Goal: Task Accomplishment & Management: Complete application form

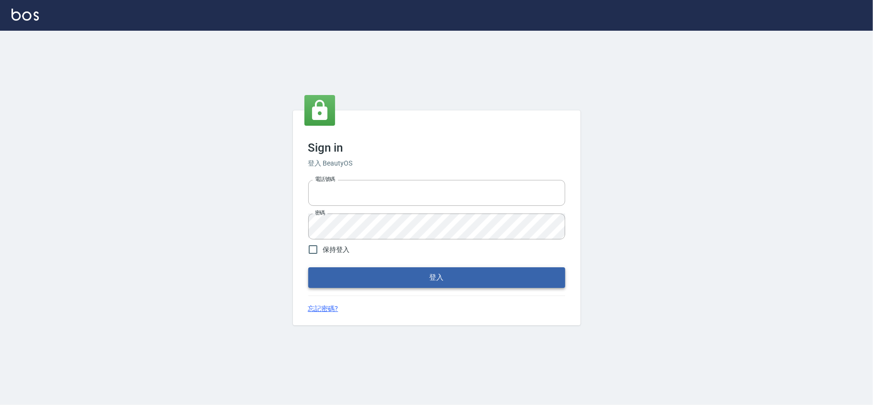
type input "28261007"
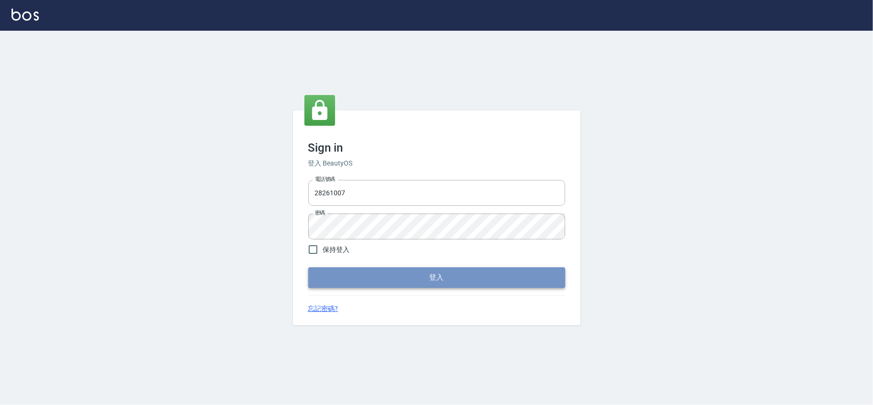
click at [368, 276] on button "登入" at bounding box center [436, 277] width 257 height 20
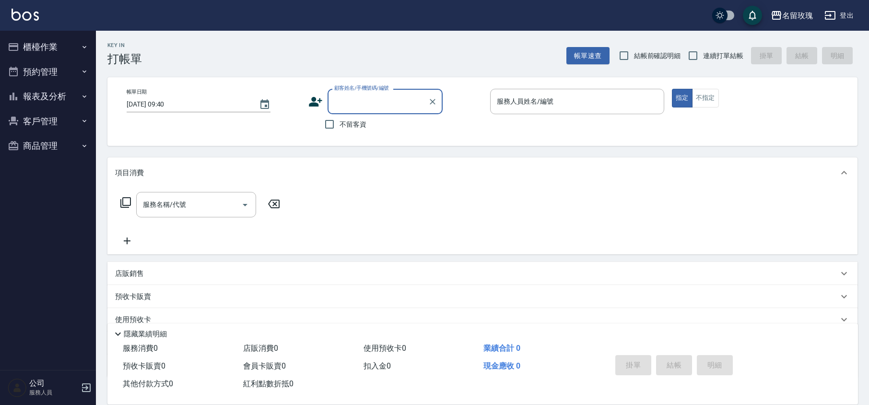
click at [259, 40] on div "Key In 打帳單 帳單速查 結帳前確認明細 連續打單結帳 掛單 結帳 明細" at bounding box center [476, 48] width 761 height 35
click at [77, 96] on button "報表及分析" at bounding box center [48, 96] width 88 height 25
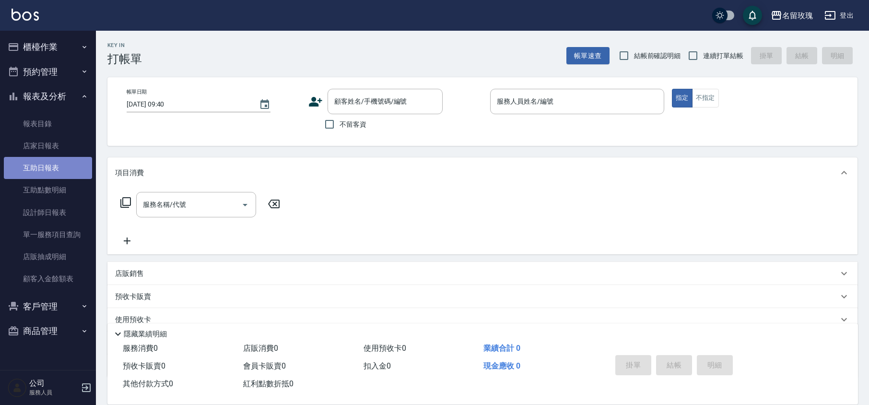
click at [51, 162] on link "互助日報表" at bounding box center [48, 168] width 88 height 22
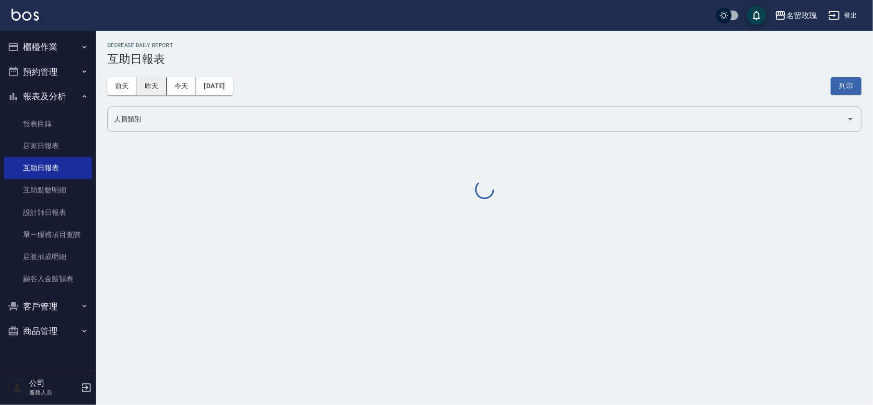
click at [154, 85] on button "昨天" at bounding box center [152, 86] width 30 height 18
click at [491, 66] on div "[DATE] [DATE] [DATE] [DATE] 列印" at bounding box center [484, 86] width 754 height 41
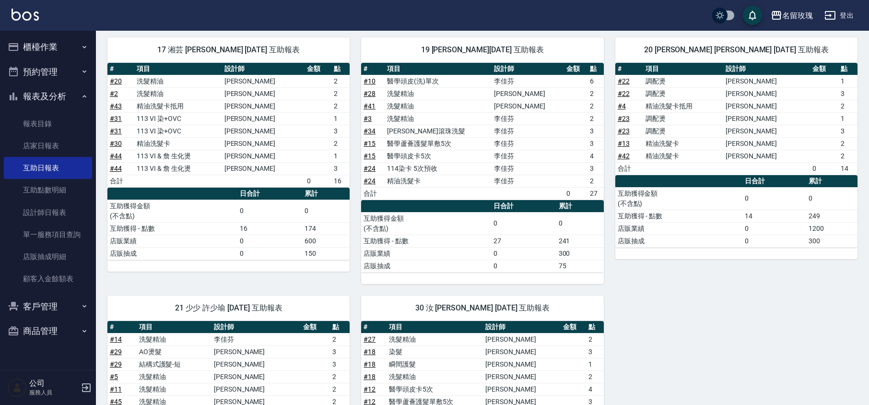
scroll to position [422, 0]
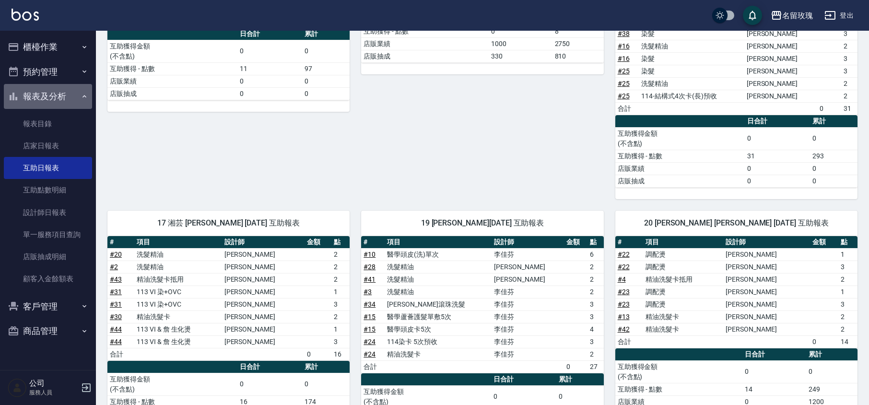
click at [70, 91] on button "報表及分析" at bounding box center [48, 96] width 88 height 25
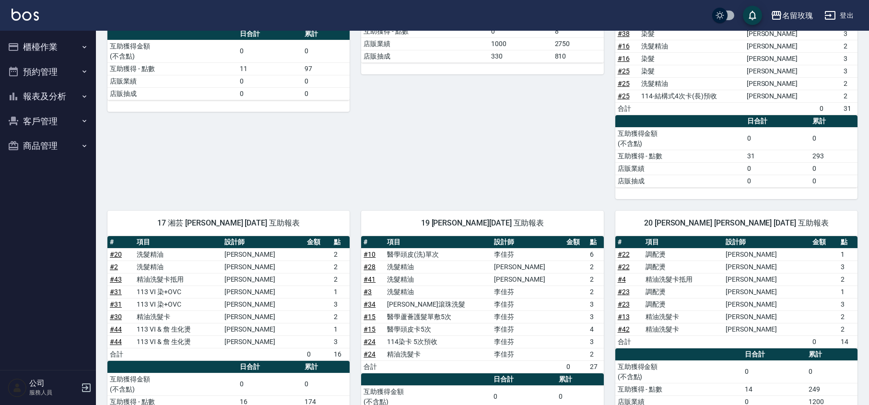
click at [56, 41] on button "櫃檯作業" at bounding box center [48, 47] width 88 height 25
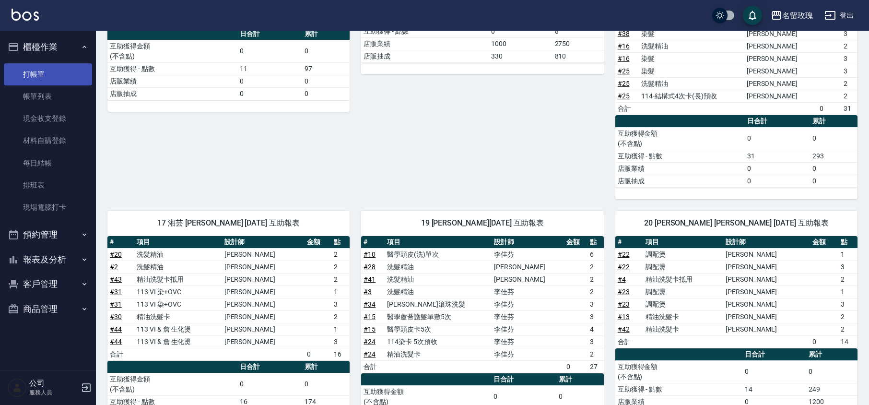
click at [36, 68] on link "打帳單" at bounding box center [48, 74] width 88 height 22
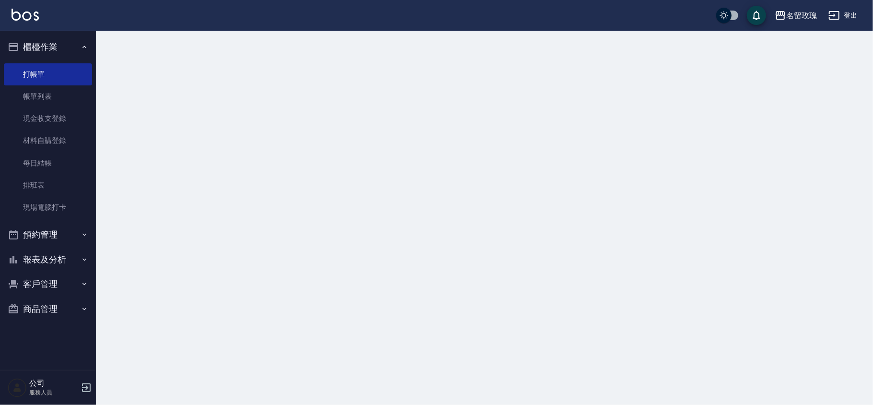
click at [42, 48] on button "櫃檯作業" at bounding box center [48, 47] width 88 height 25
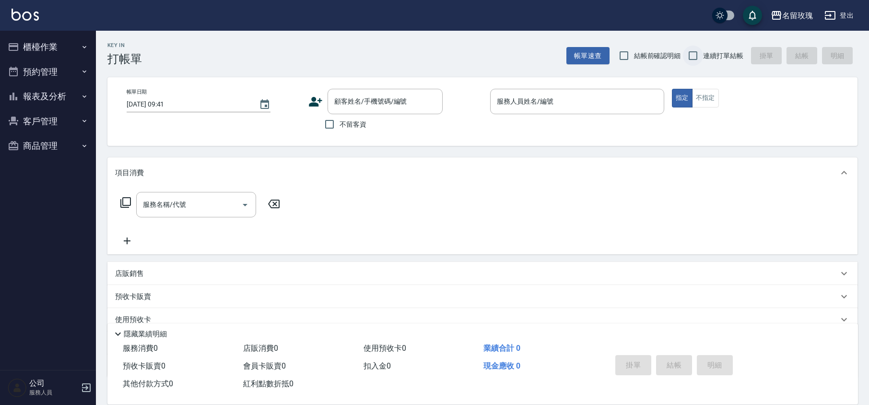
click at [702, 62] on input "連續打單結帳" at bounding box center [693, 56] width 20 height 20
checkbox input "true"
click at [625, 54] on input "結帳前確認明細" at bounding box center [624, 56] width 20 height 20
checkbox input "true"
click at [389, 34] on div "Key In 打帳單 帳單速查 結帳前確認明細 連續打單結帳 掛單 結帳 明細" at bounding box center [476, 48] width 761 height 35
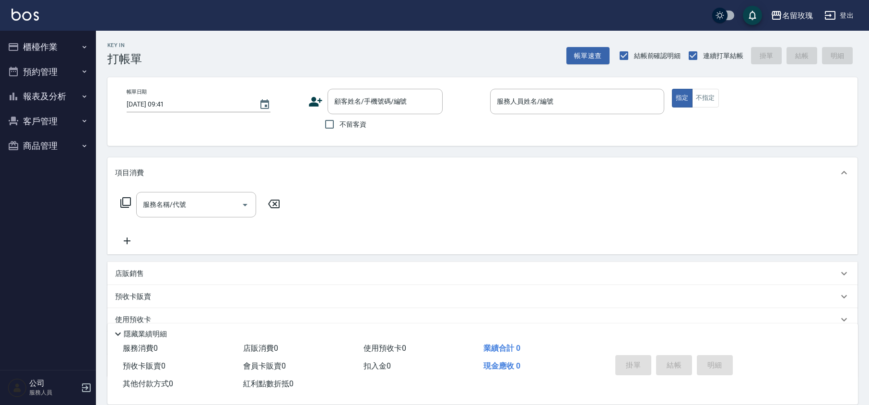
click at [52, 119] on button "客戶管理" at bounding box center [48, 121] width 88 height 25
click at [36, 140] on link "客戶列表" at bounding box center [48, 148] width 88 height 22
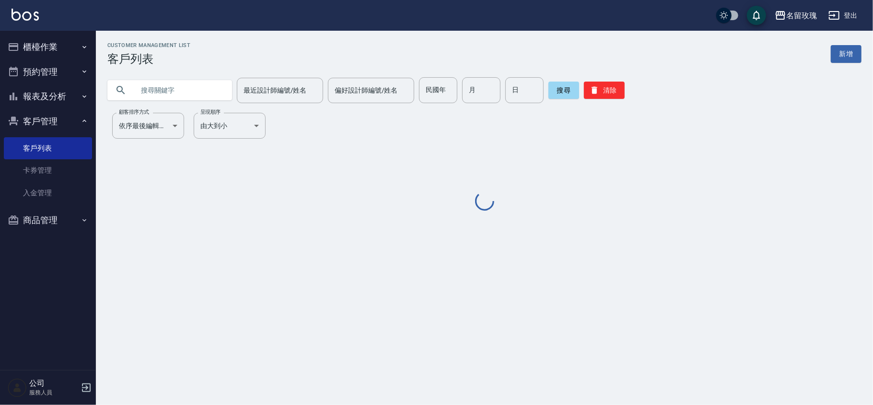
click at [165, 82] on input "text" at bounding box center [179, 90] width 90 height 26
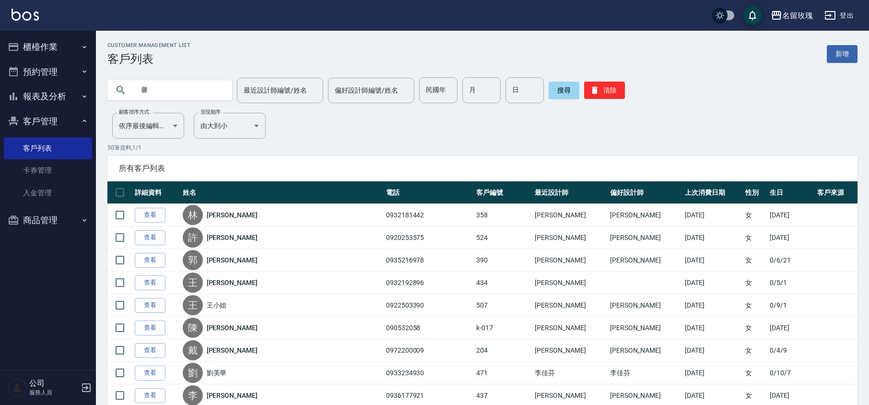
type input "馨"
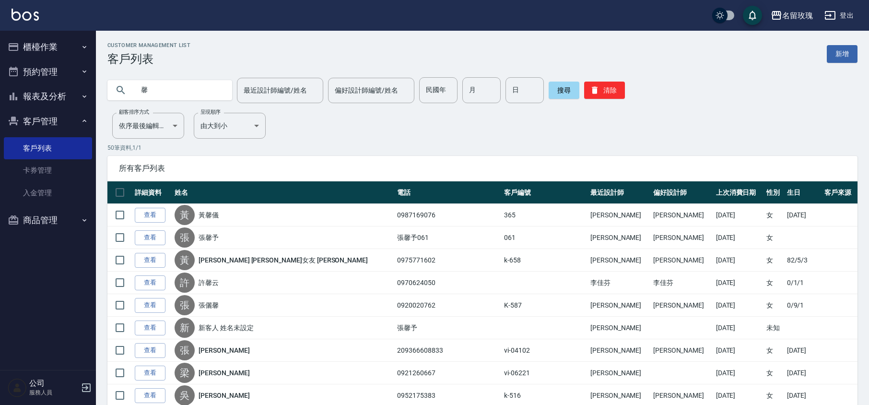
drag, startPoint x: 58, startPoint y: 147, endPoint x: 53, endPoint y: 125, distance: 22.8
click at [58, 147] on link "客戶列表" at bounding box center [48, 148] width 88 height 22
click at [51, 117] on button "客戶管理" at bounding box center [48, 121] width 88 height 25
click at [60, 38] on button "櫃檯作業" at bounding box center [48, 47] width 88 height 25
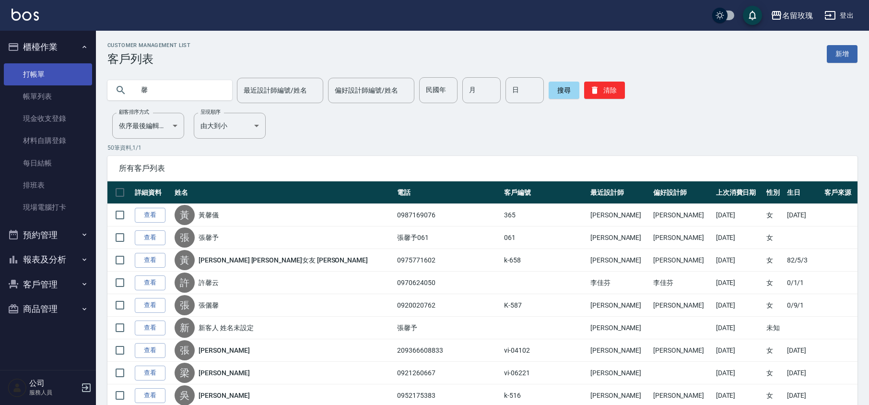
click at [48, 70] on link "打帳單" at bounding box center [48, 74] width 88 height 22
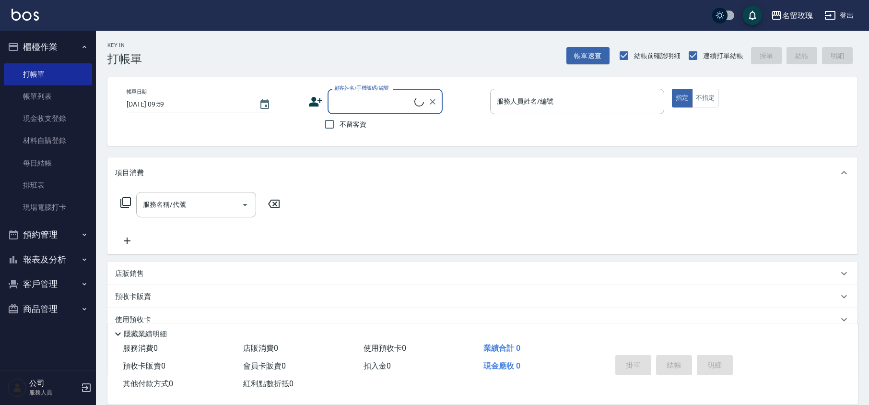
click at [68, 39] on button "櫃檯作業" at bounding box center [48, 47] width 88 height 25
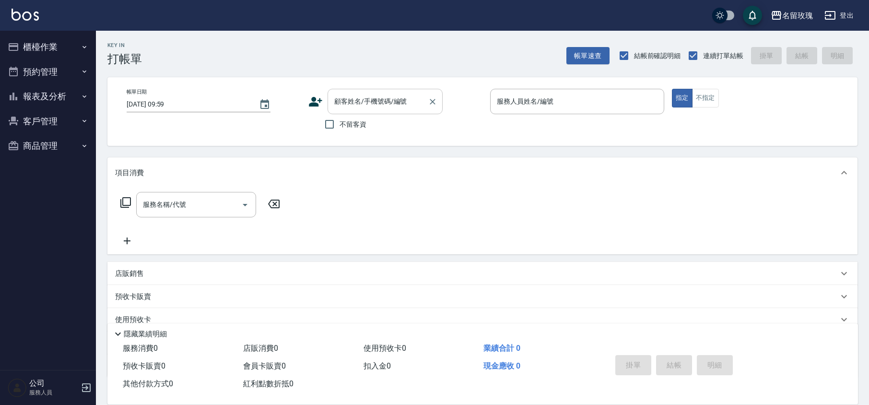
click at [384, 97] on div "顧客姓名/手機號碼/編號 顧客姓名/手機號碼/編號" at bounding box center [384, 101] width 115 height 25
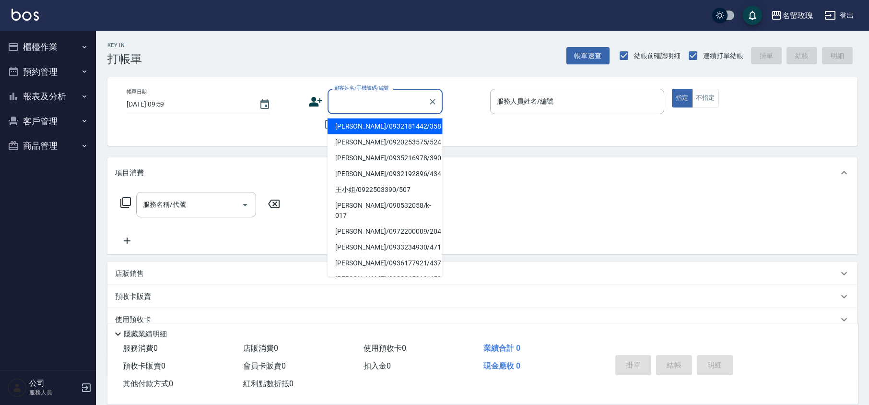
click at [386, 108] on input "顧客姓名/手機號碼/編號" at bounding box center [378, 101] width 92 height 17
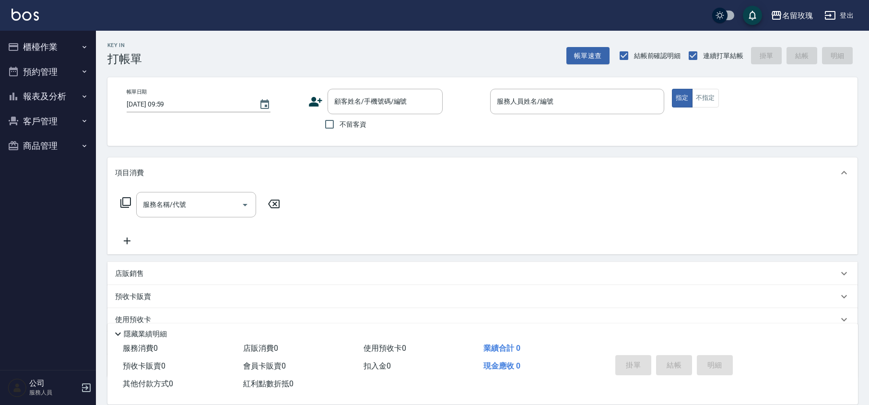
click at [314, 106] on icon at bounding box center [315, 102] width 13 height 10
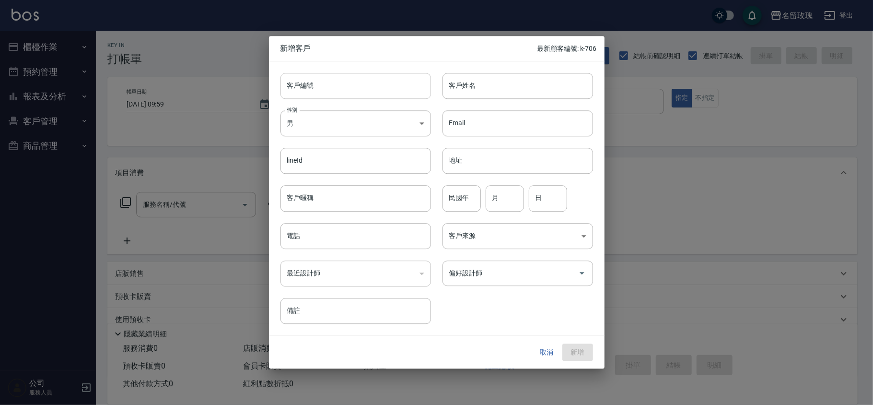
click at [320, 77] on input "客戶編號" at bounding box center [355, 86] width 151 height 26
type input "k-707"
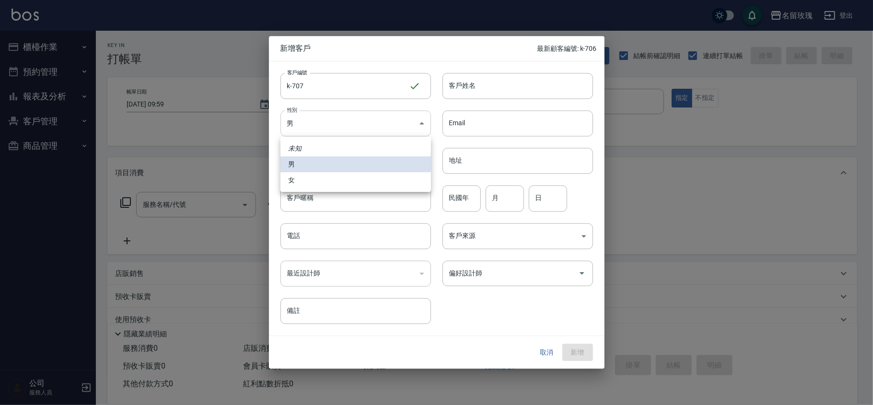
click at [315, 119] on body "名留玫瑰 登出 櫃檯作業 打帳單 帳單列表 現金收支登錄 材料自購登錄 每日結帳 排班表 現場電腦打卡 預約管理 預約管理 單日預約紀錄 單週預約紀錄 報表及…" at bounding box center [436, 233] width 873 height 467
click at [298, 181] on li "女" at bounding box center [355, 180] width 151 height 16
type input "[DEMOGRAPHIC_DATA]"
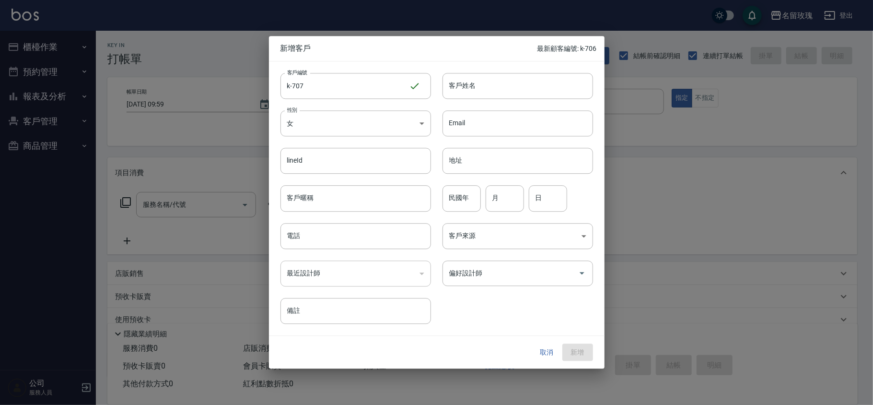
click at [518, 72] on div "客戶姓名 客戶姓名" at bounding box center [512, 79] width 162 height 37
click at [508, 87] on input "客戶姓名" at bounding box center [517, 86] width 151 height 26
type input "可馨 國帝哥老婆"
click at [463, 200] on input "民國年" at bounding box center [461, 199] width 38 height 26
click at [532, 286] on div "偏好設計師" at bounding box center [517, 272] width 151 height 25
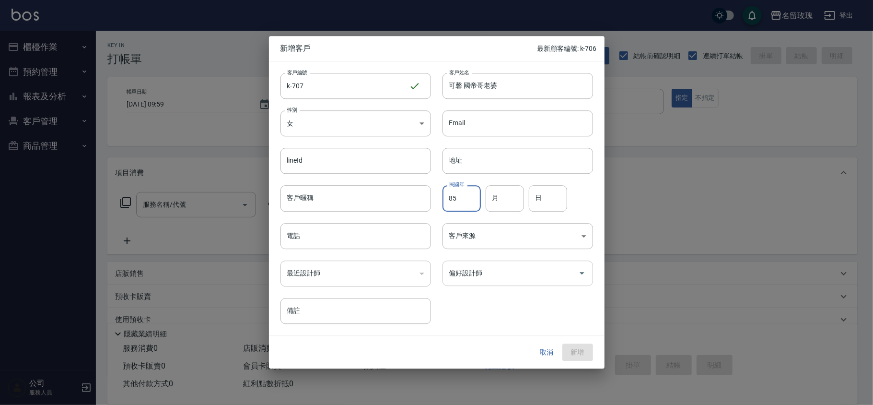
type input "85"
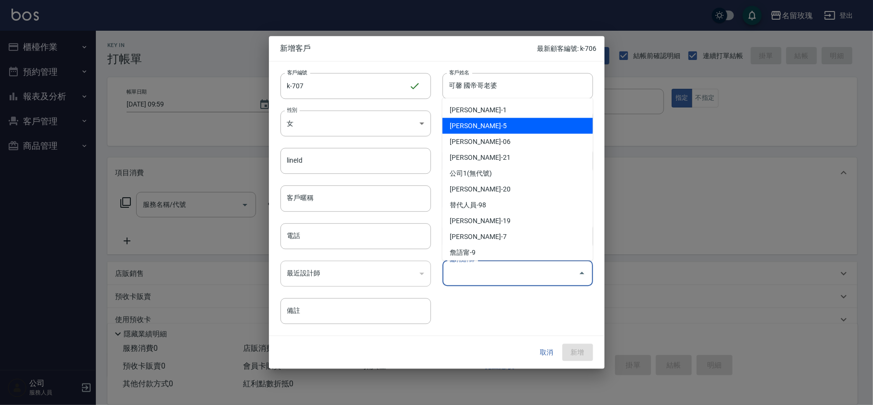
click at [493, 125] on li "[PERSON_NAME]-5" at bounding box center [517, 126] width 151 height 16
type input "[PERSON_NAME]"
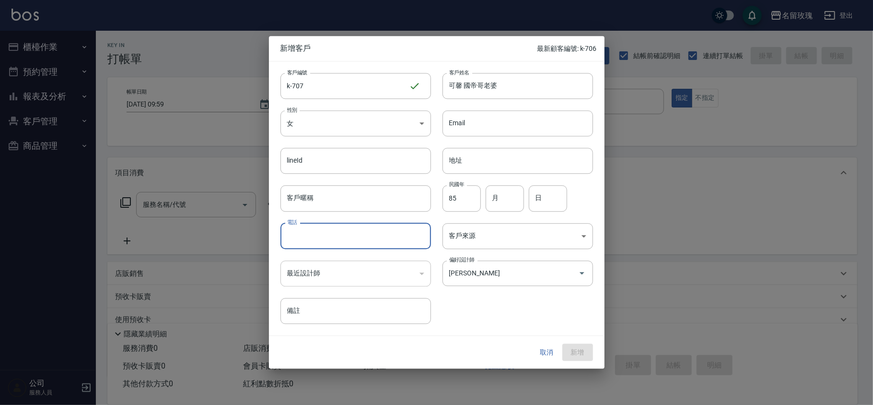
click at [378, 241] on input "電話" at bounding box center [355, 236] width 151 height 26
type input "0"
type input "707"
click at [576, 353] on button "新增" at bounding box center [577, 352] width 31 height 18
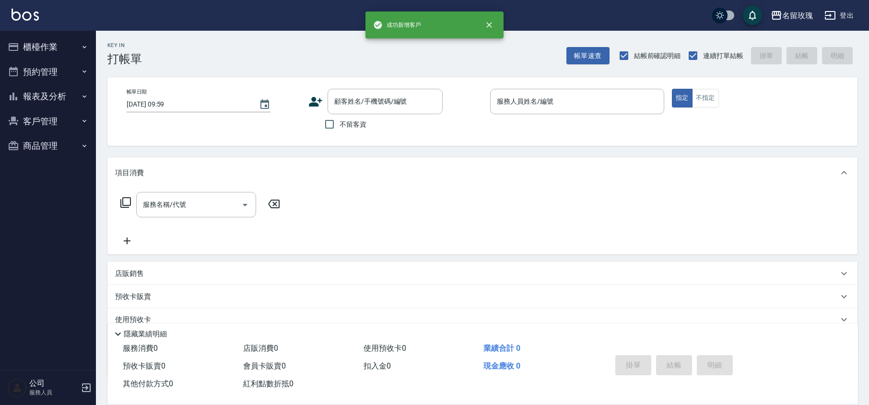
click at [272, 46] on div "Key In 打帳單 帳單速查 結帳前確認明細 連續打單結帳 掛單 結帳 明細" at bounding box center [476, 48] width 761 height 35
click at [253, 18] on div "名留玫瑰 登出" at bounding box center [434, 15] width 869 height 31
